Goal: Task Accomplishment & Management: Manage account settings

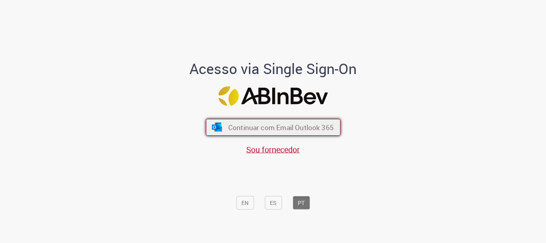
click at [299, 123] on span "Continuar com Email Outlook 365" at bounding box center [280, 127] width 105 height 9
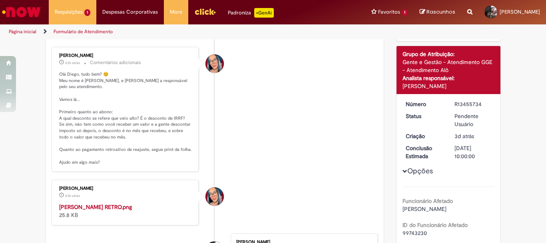
scroll to position [142, 0]
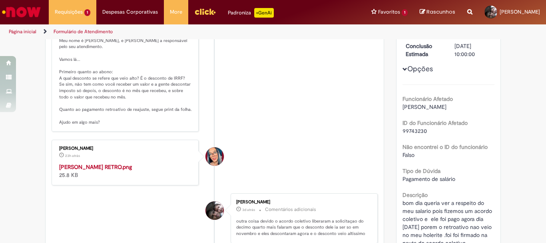
click at [133, 163] on img "Histórico de tíquete" at bounding box center [125, 163] width 133 height 0
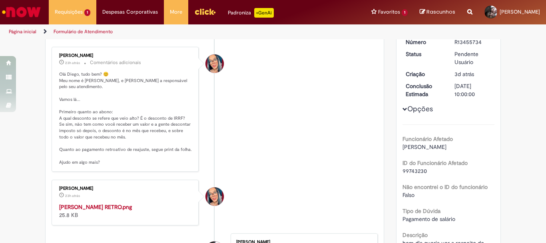
scroll to position [0, 0]
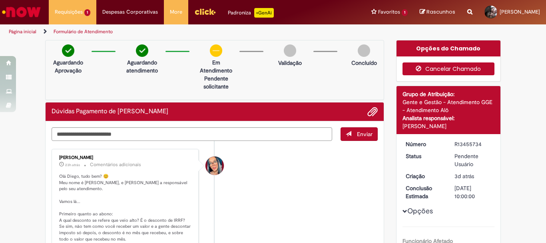
click at [451, 70] on button "Cancelar Chamado" at bounding box center [448, 68] width 92 height 13
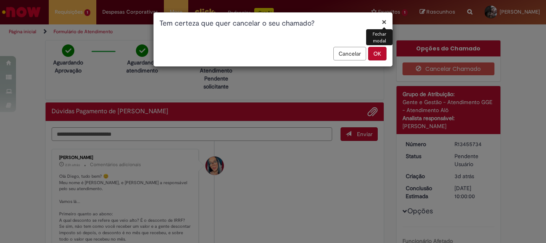
click at [377, 53] on button "OK" at bounding box center [377, 54] width 18 height 14
